Goal: Information Seeking & Learning: Learn about a topic

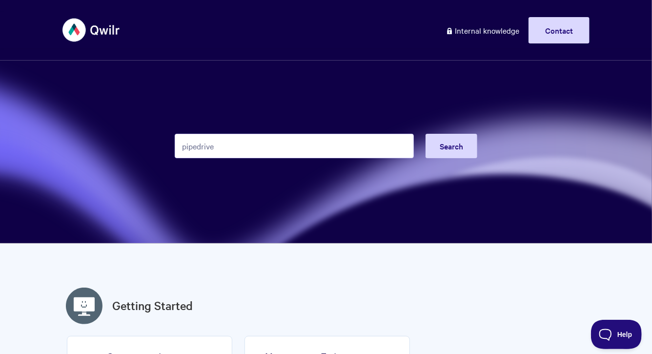
type input "pipedrive"
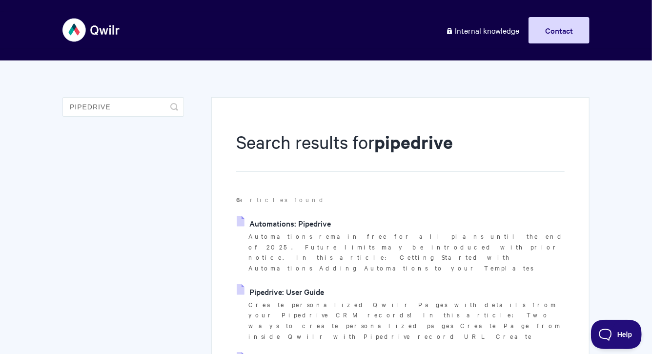
click at [301, 221] on link "Automations: Pipedrive" at bounding box center [284, 223] width 94 height 15
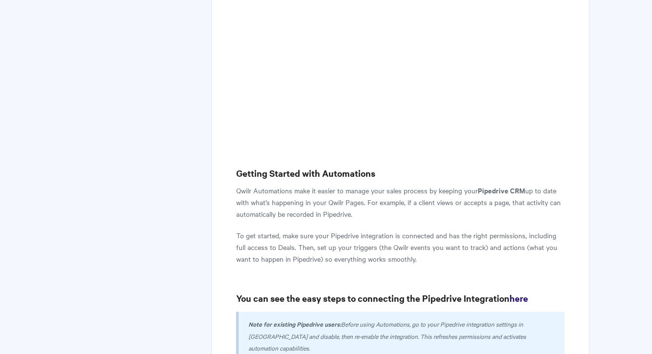
scroll to position [215, 0]
